Goal: Check status: Check status

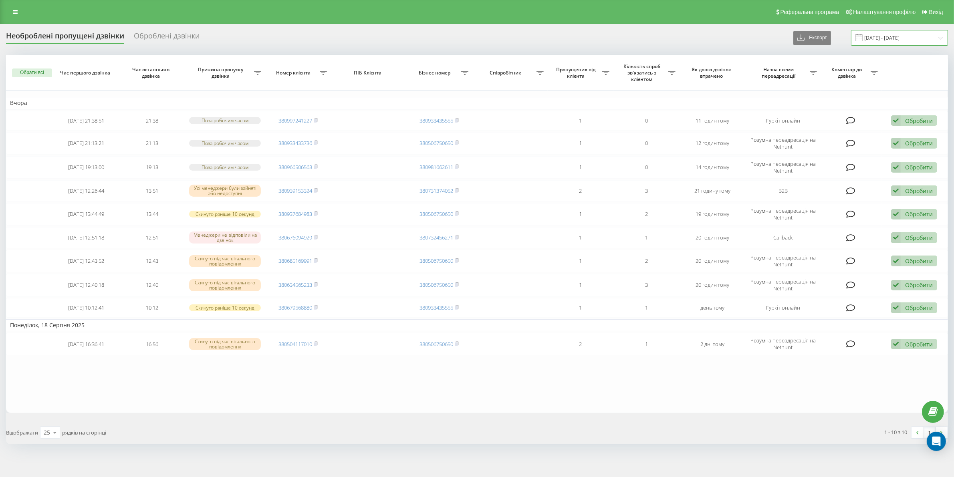
click at [881, 44] on input "18.08.2025 - 19.08.2025" at bounding box center [899, 38] width 97 height 16
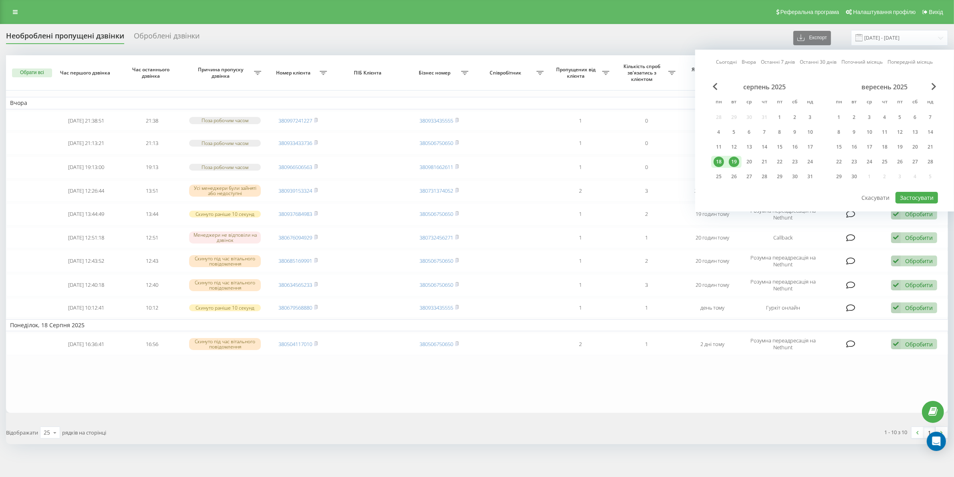
click at [737, 162] on div "19" at bounding box center [734, 162] width 10 height 10
click at [748, 161] on div "20" at bounding box center [749, 162] width 10 height 10
click at [915, 193] on button "Застосувати" at bounding box center [916, 198] width 42 height 12
type input "[DATE] - [DATE]"
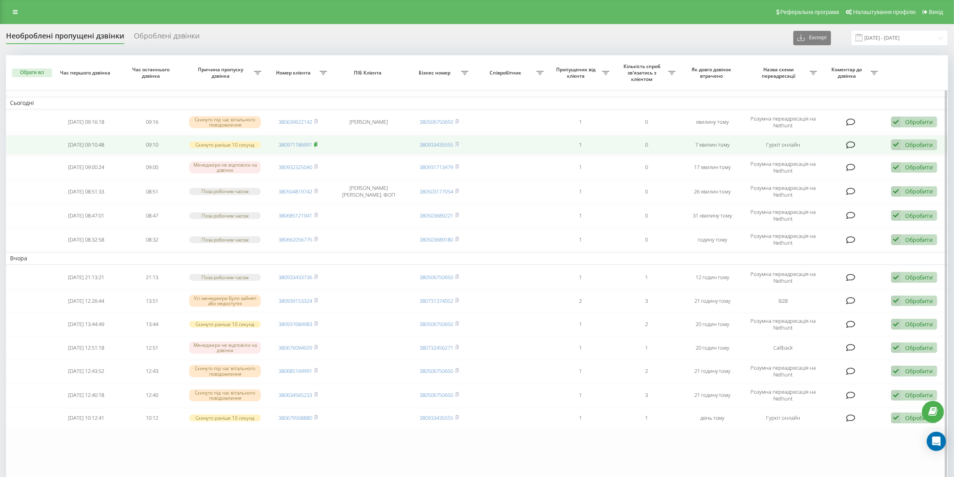
click at [316, 144] on rect at bounding box center [315, 145] width 2 height 4
